Goal: Task Accomplishment & Management: Manage account settings

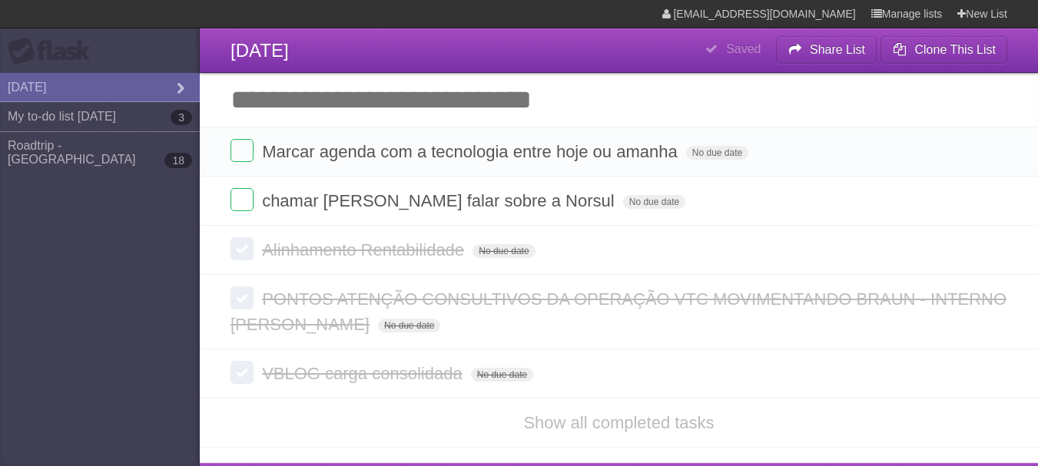
click at [51, 115] on link "My to-do list [DATE] 3" at bounding box center [100, 116] width 200 height 29
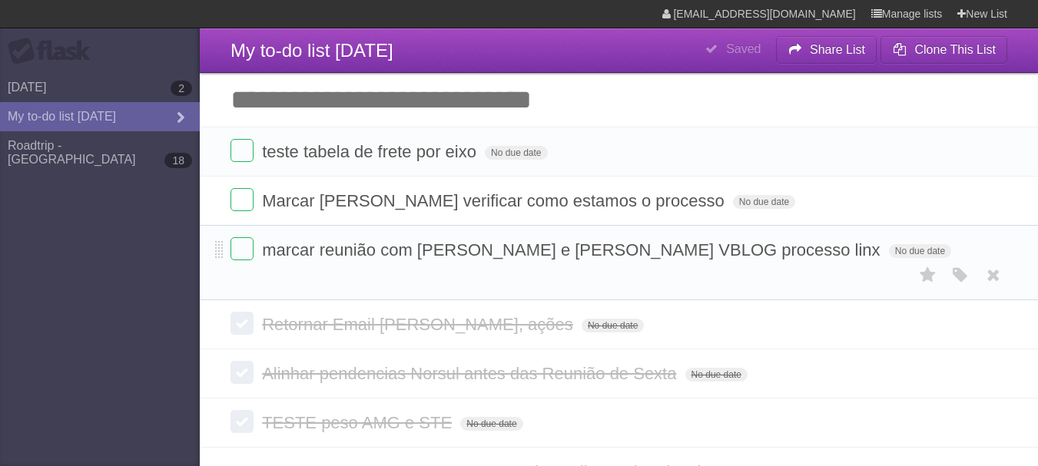
click at [227, 260] on li "marcar reunião com [PERSON_NAME] e [PERSON_NAME] VBLOG processo linx No due dat…" at bounding box center [619, 262] width 838 height 75
click at [240, 253] on label at bounding box center [242, 248] width 23 height 23
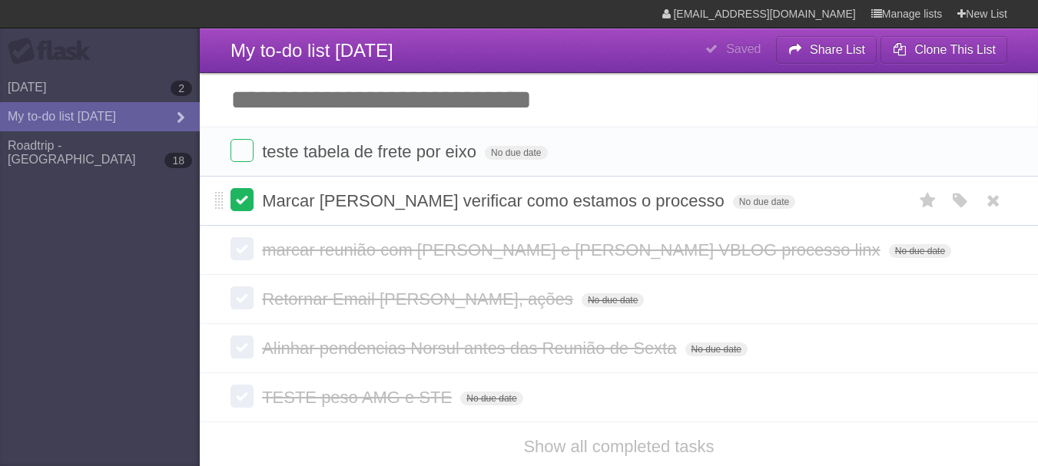
click at [234, 201] on label at bounding box center [242, 199] width 23 height 23
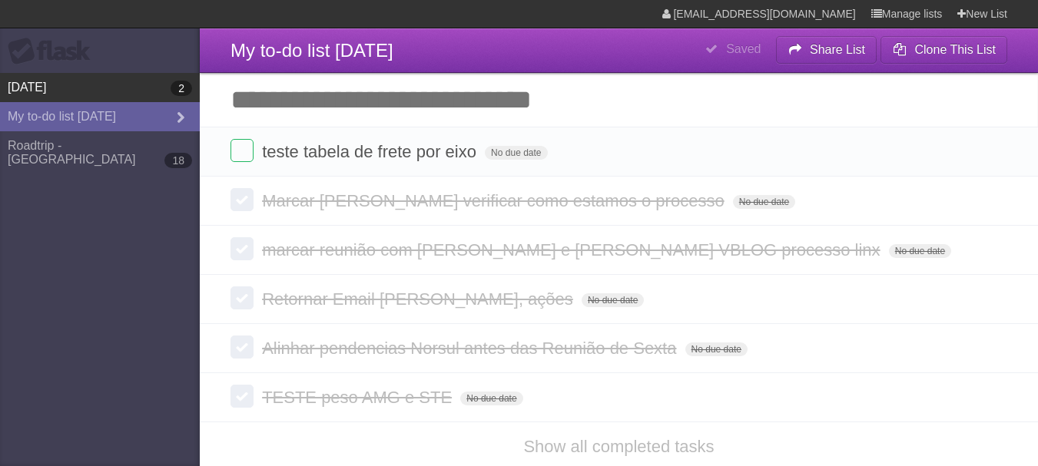
click at [108, 85] on link "[DATE] 2" at bounding box center [100, 87] width 200 height 29
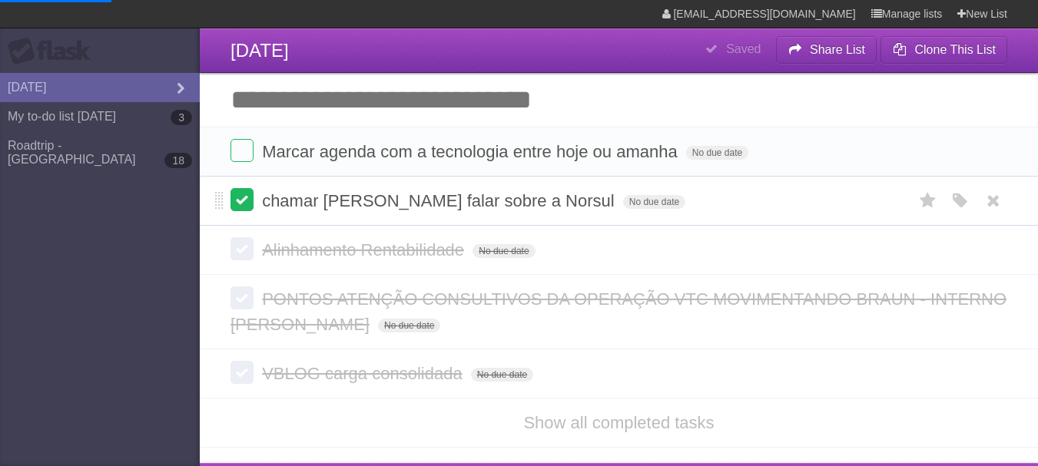
click at [237, 204] on label at bounding box center [242, 199] width 23 height 23
click at [241, 149] on label at bounding box center [242, 150] width 23 height 23
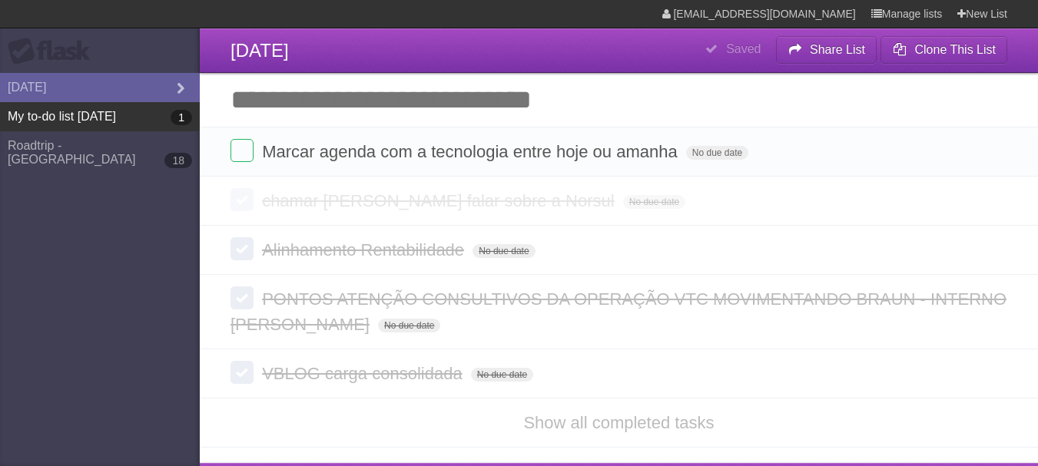
click at [80, 115] on link "My to-do list [DATE] 1" at bounding box center [100, 116] width 200 height 29
